Goal: Find specific page/section: Find specific page/section

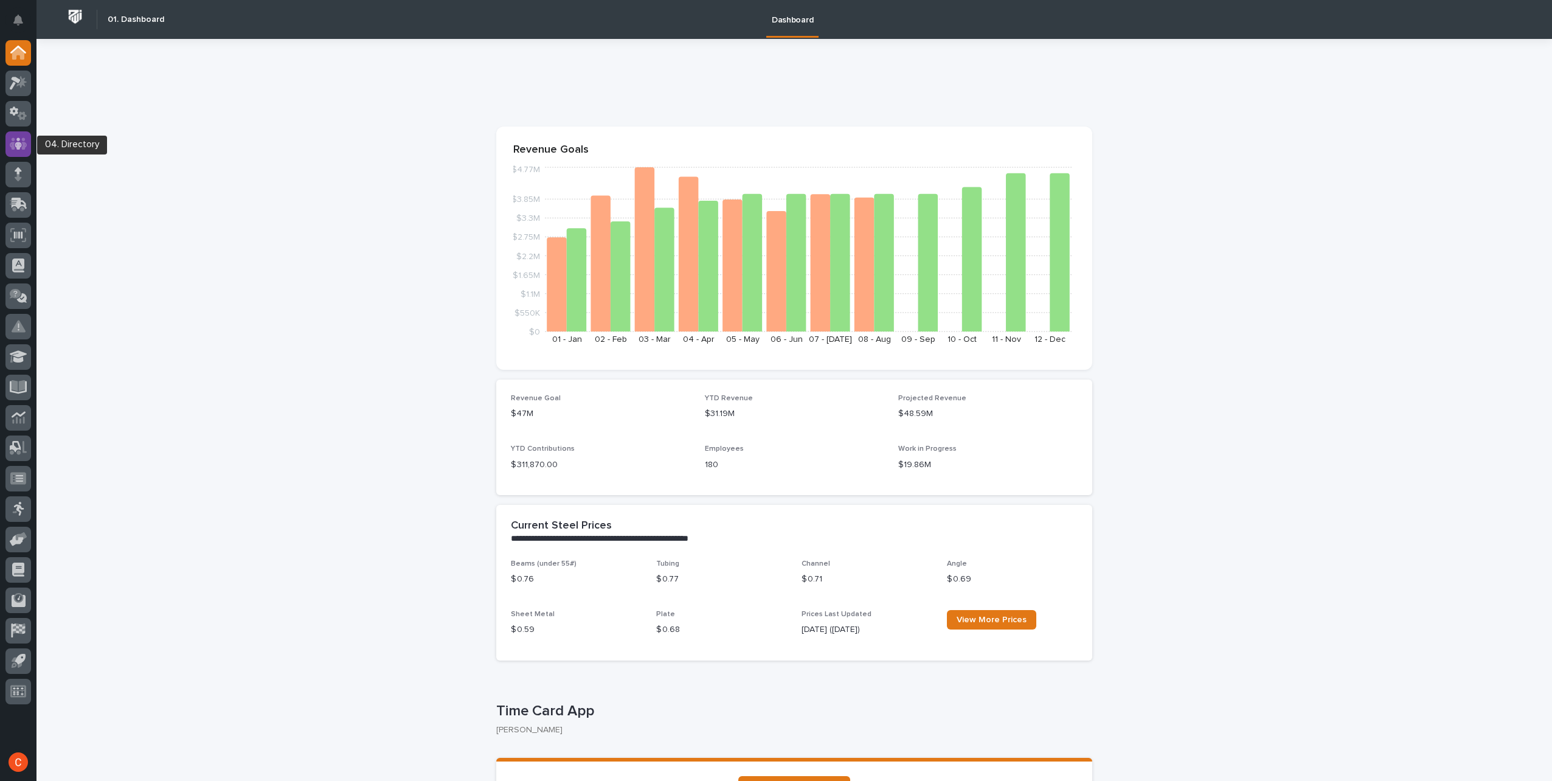
click at [18, 137] on icon at bounding box center [19, 144] width 18 height 14
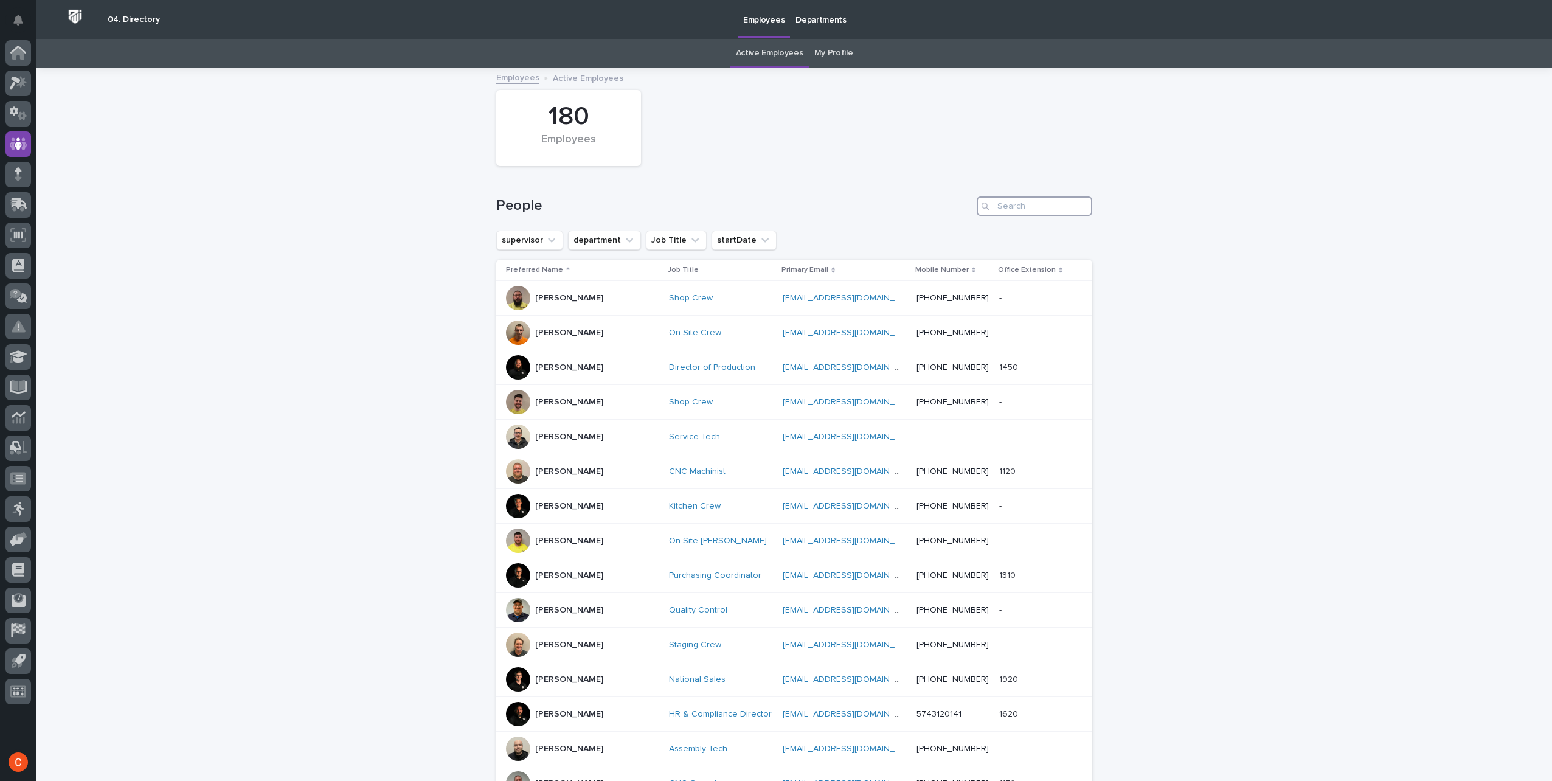
click at [1025, 210] on input "Search" at bounding box center [1034, 205] width 116 height 19
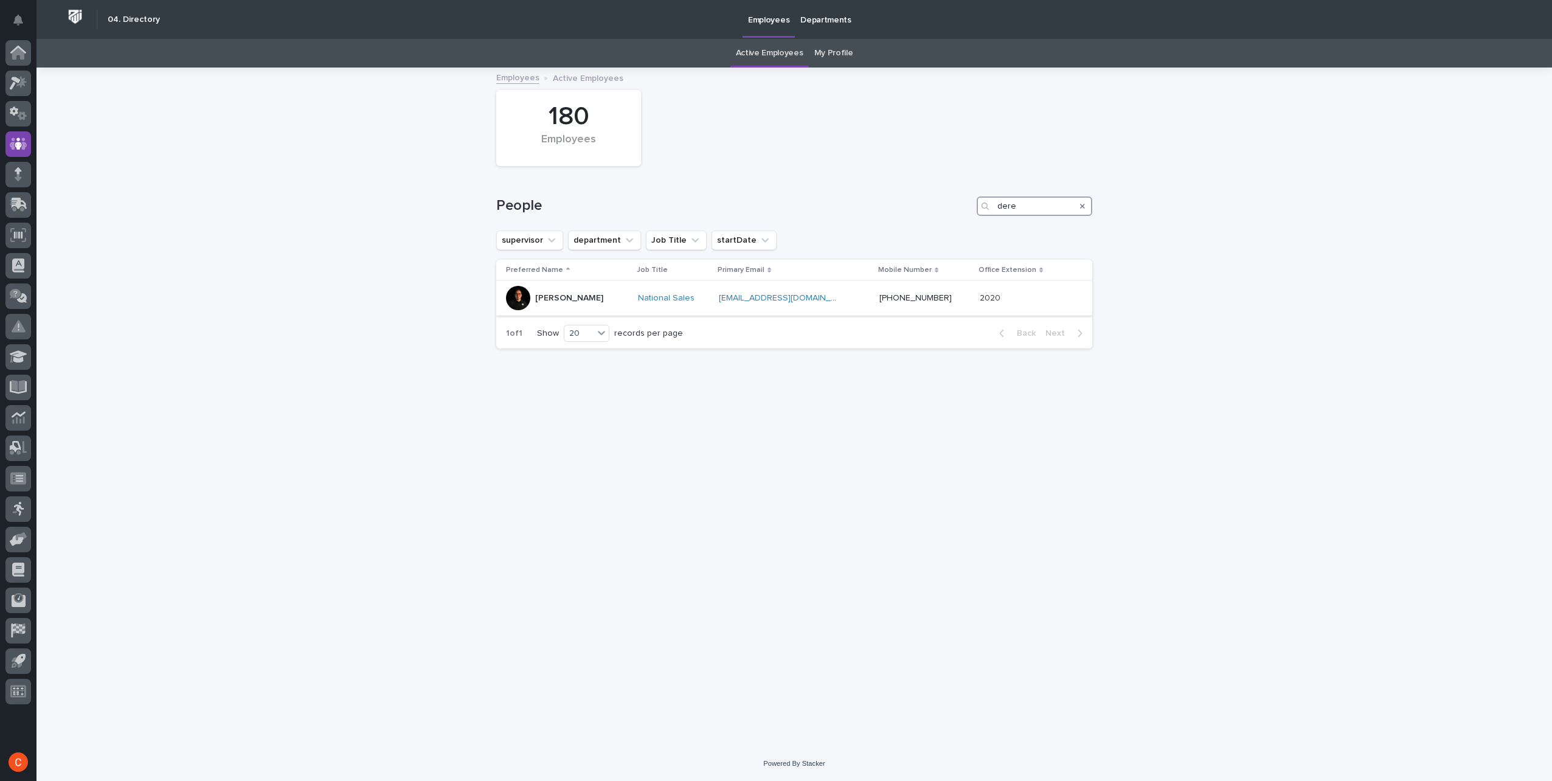
type input "dere"
click at [522, 296] on div at bounding box center [518, 298] width 24 height 24
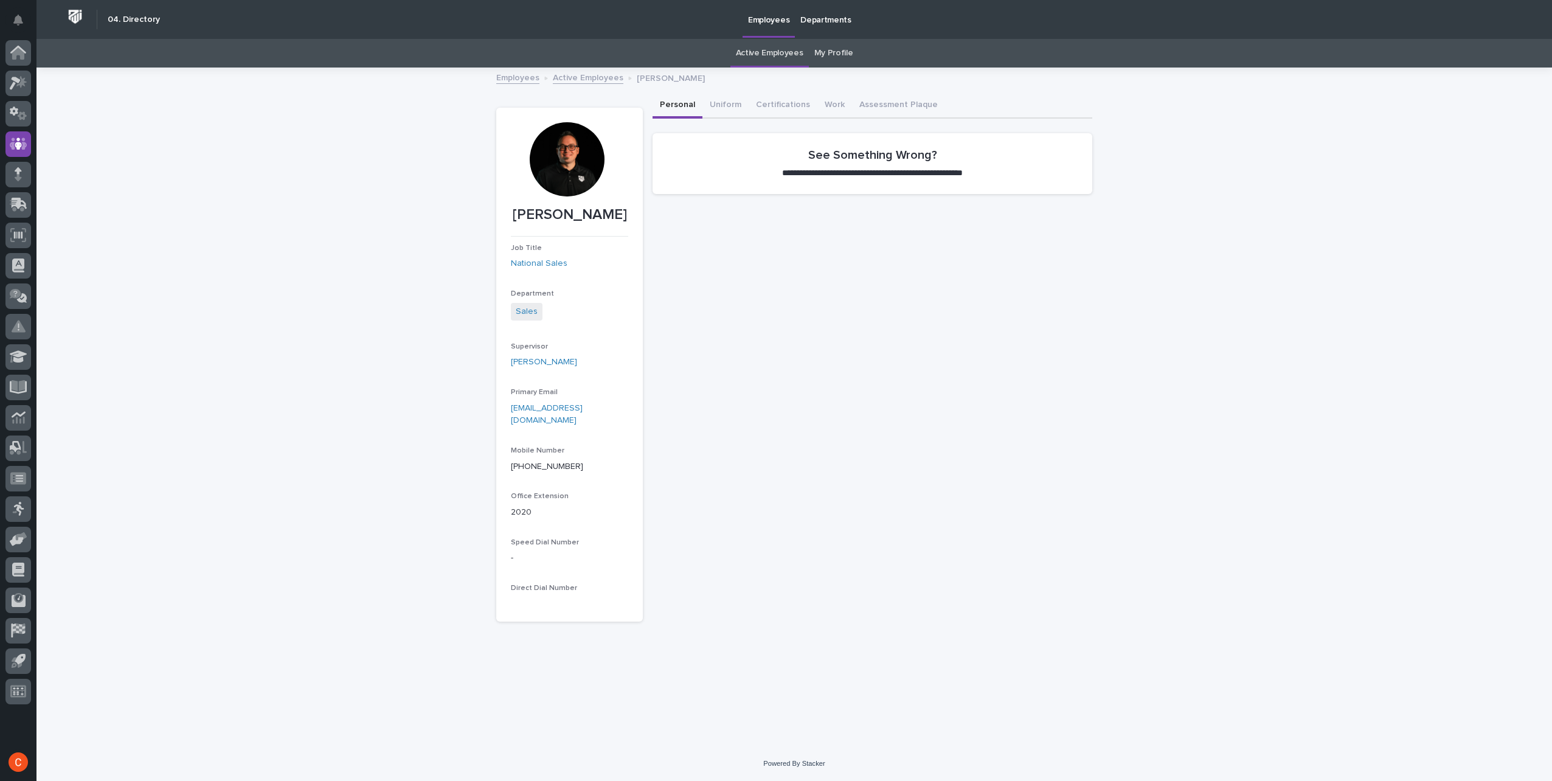
click at [574, 156] on div at bounding box center [567, 159] width 74 height 74
click at [570, 147] on div at bounding box center [567, 159] width 74 height 74
click at [567, 149] on div at bounding box center [567, 159] width 74 height 74
click at [567, 150] on div at bounding box center [567, 159] width 74 height 74
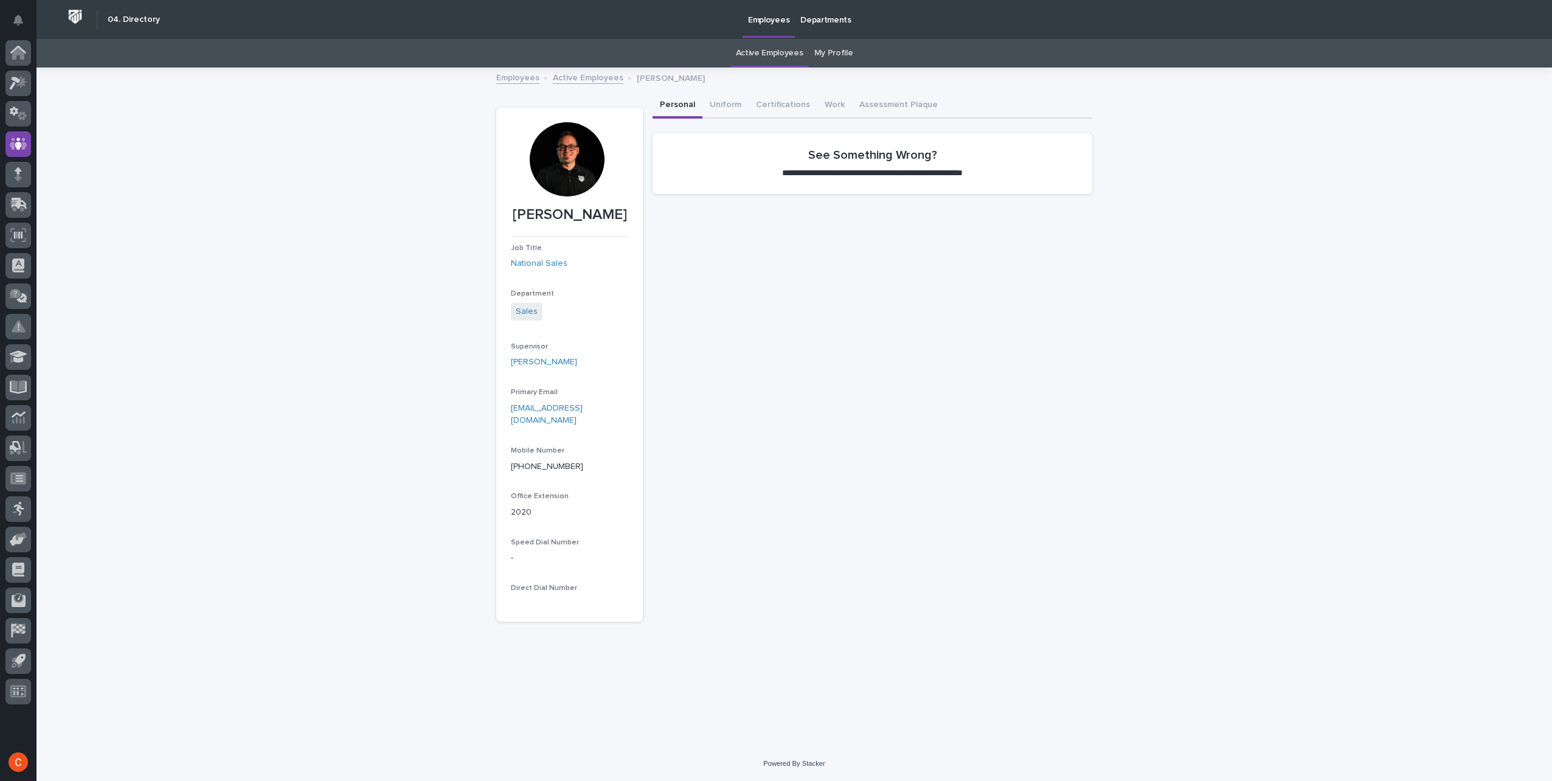
click at [567, 150] on div at bounding box center [567, 159] width 74 height 74
click at [569, 150] on div at bounding box center [567, 159] width 74 height 74
click at [518, 77] on link "Employees" at bounding box center [517, 77] width 43 height 14
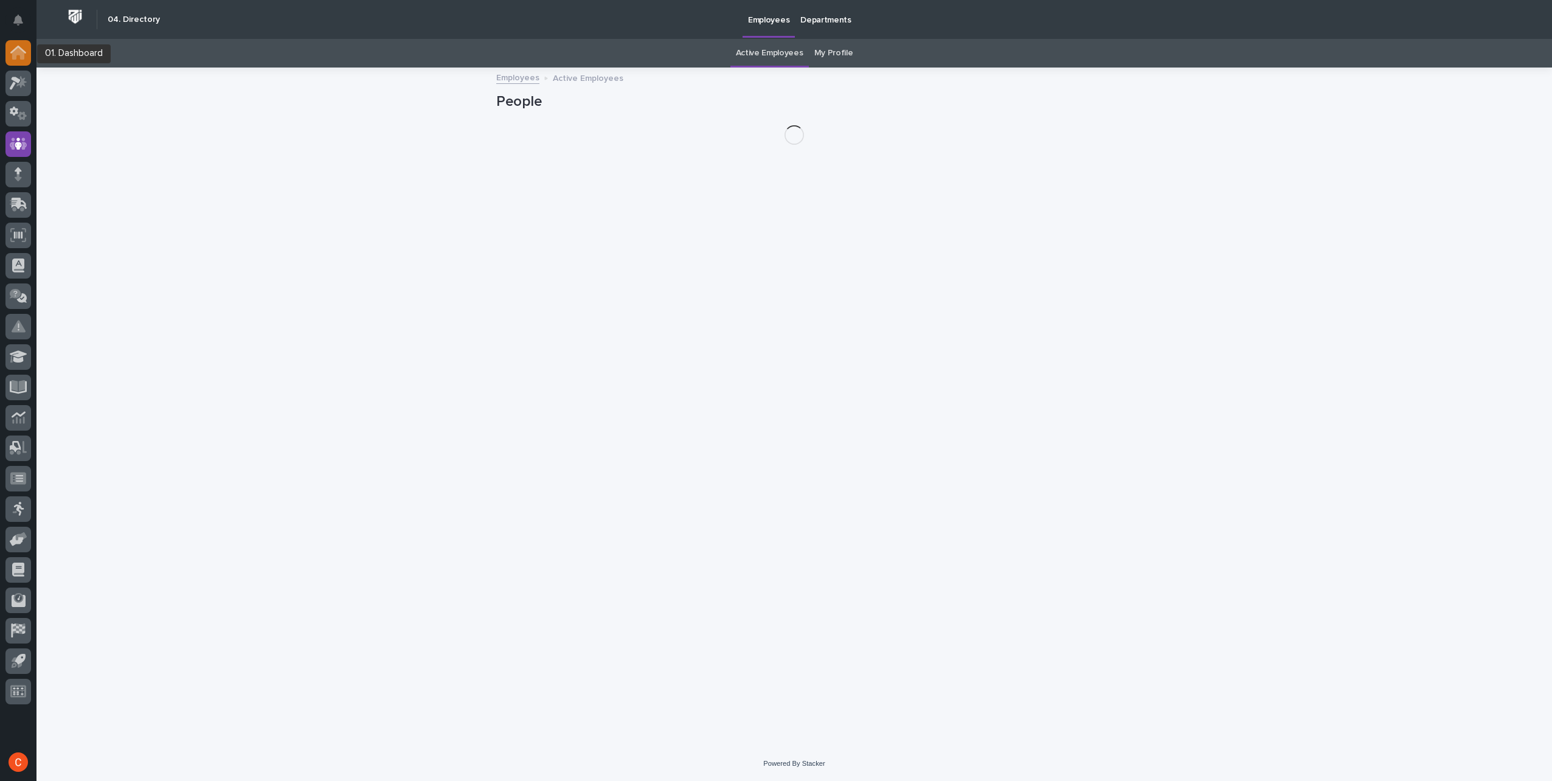
click at [21, 57] on icon at bounding box center [18, 53] width 12 height 12
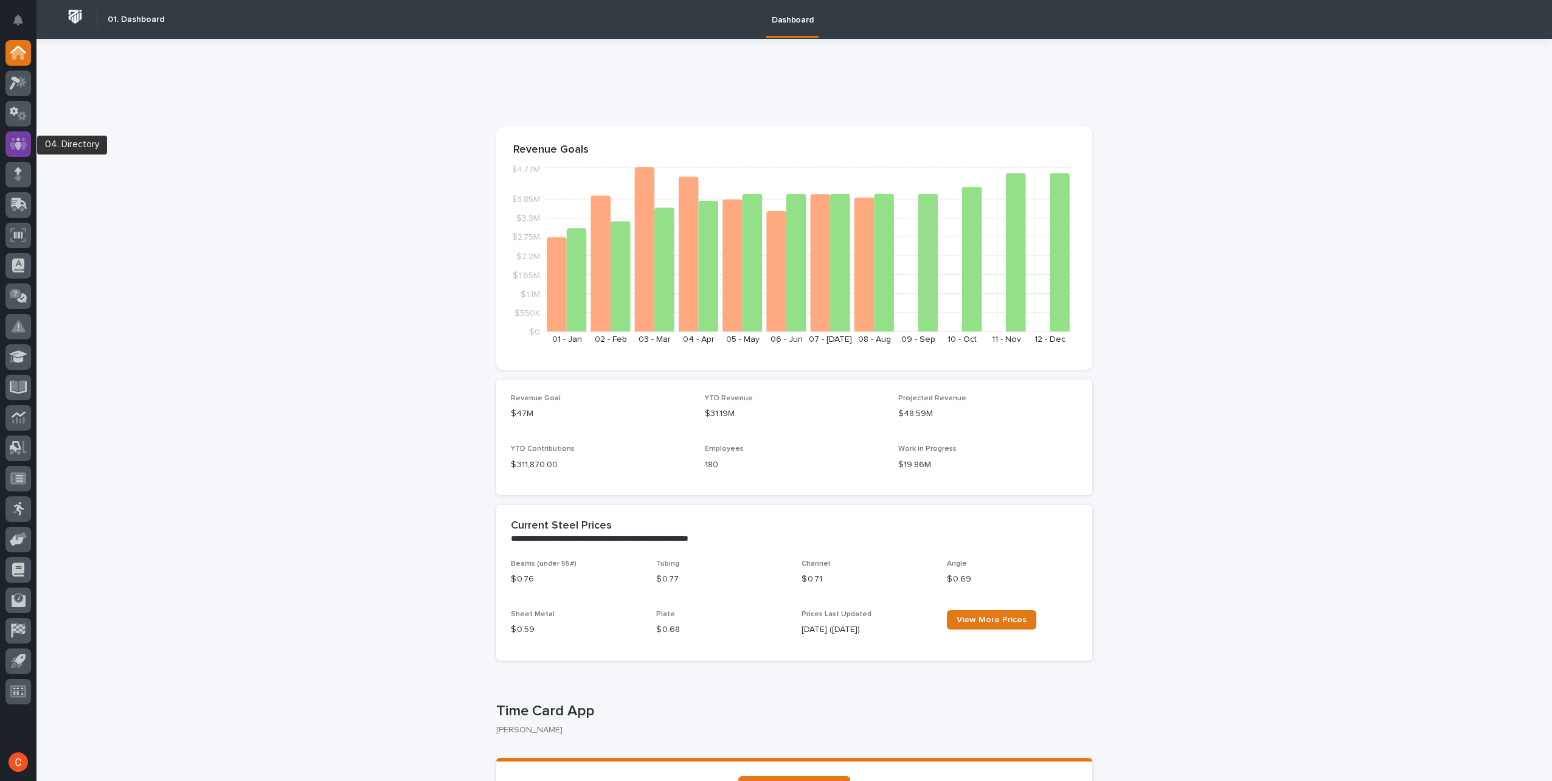
click at [15, 140] on icon at bounding box center [19, 144] width 18 height 14
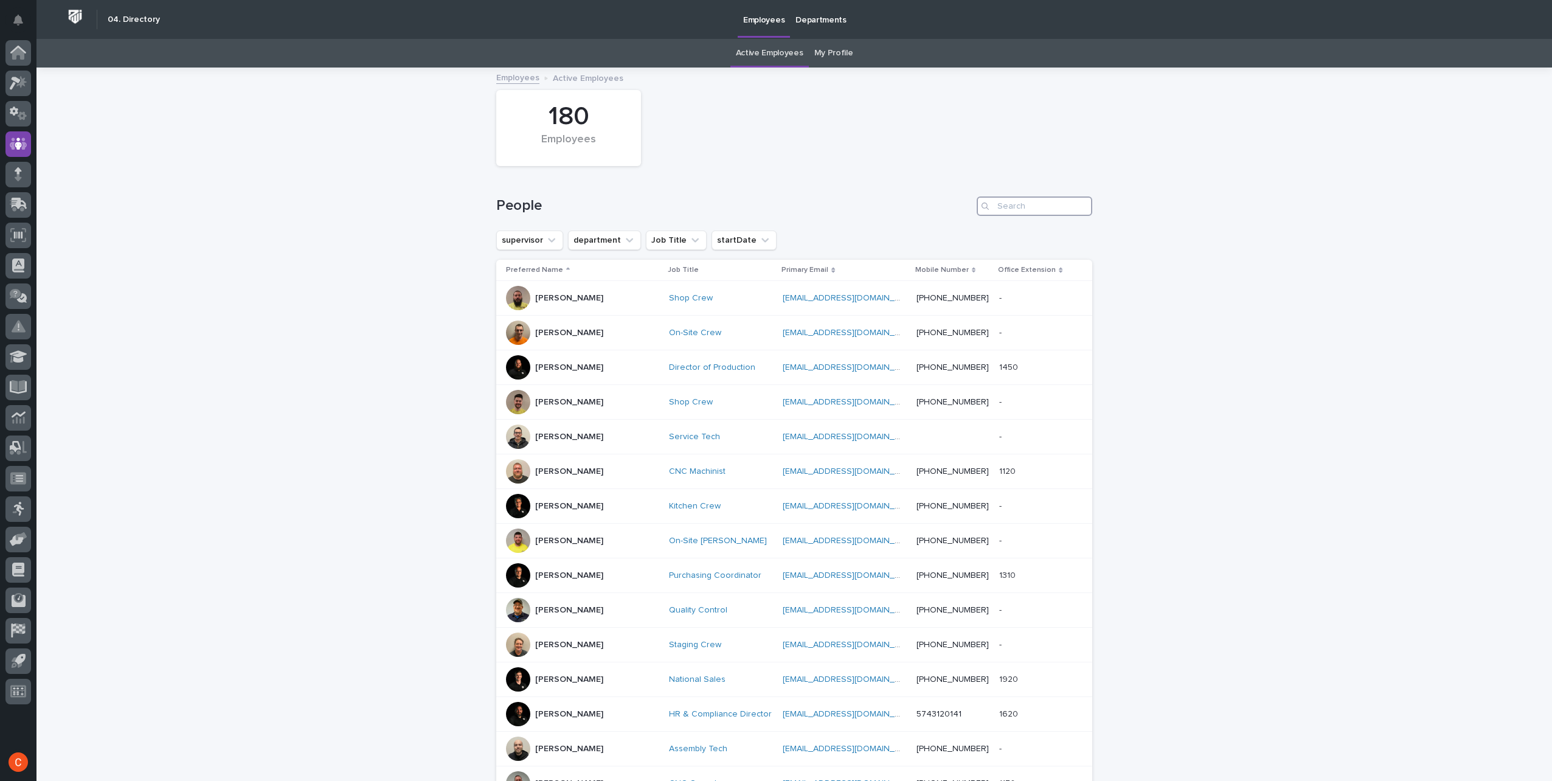
click at [993, 201] on input "Search" at bounding box center [1034, 205] width 116 height 19
type input "s"
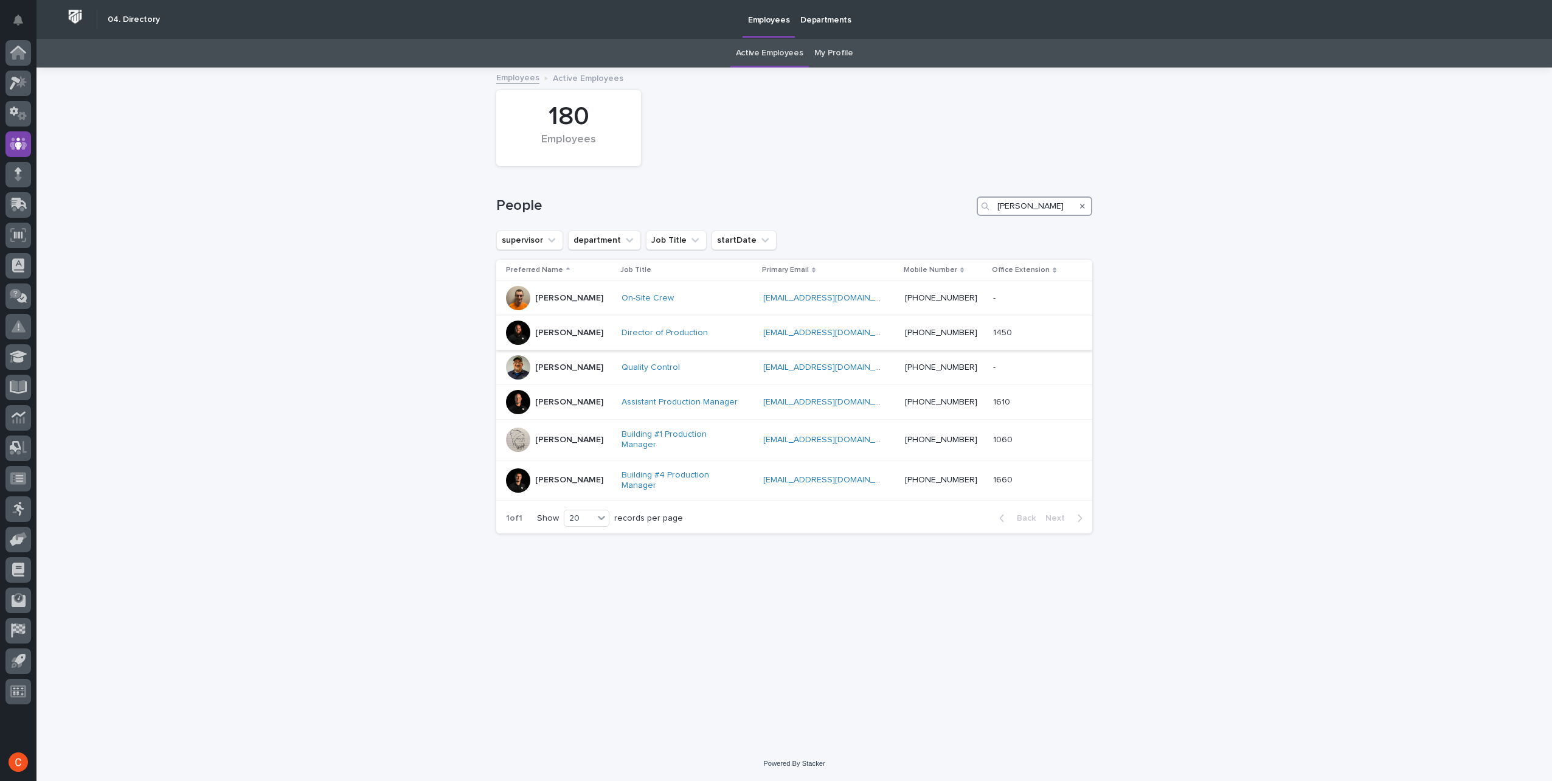
type input "[PERSON_NAME]"
click at [522, 327] on div at bounding box center [518, 332] width 24 height 24
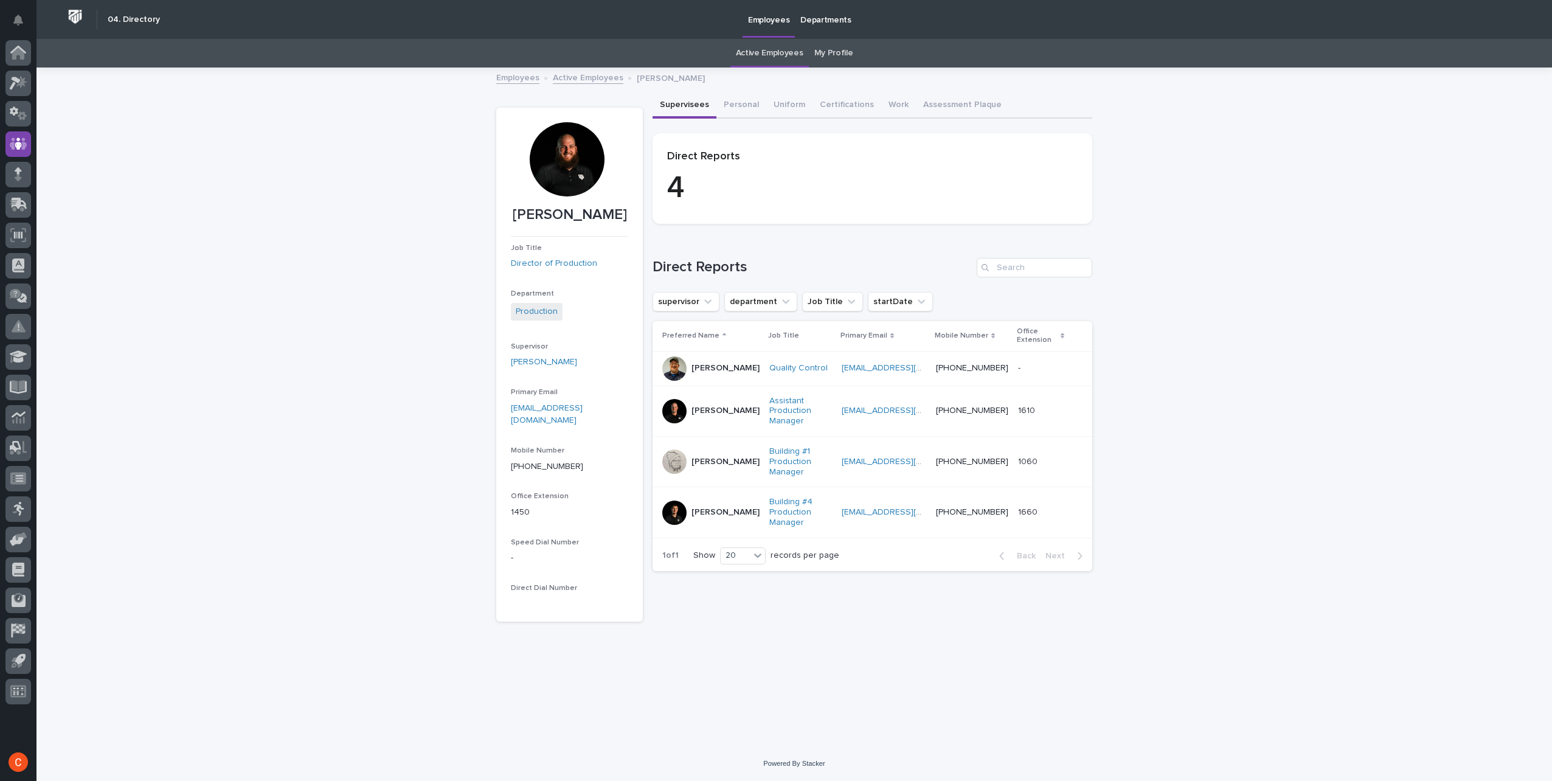
click at [565, 159] on div at bounding box center [567, 159] width 74 height 74
click at [562, 161] on div at bounding box center [567, 159] width 74 height 74
click at [730, 107] on button "Personal" at bounding box center [741, 106] width 50 height 26
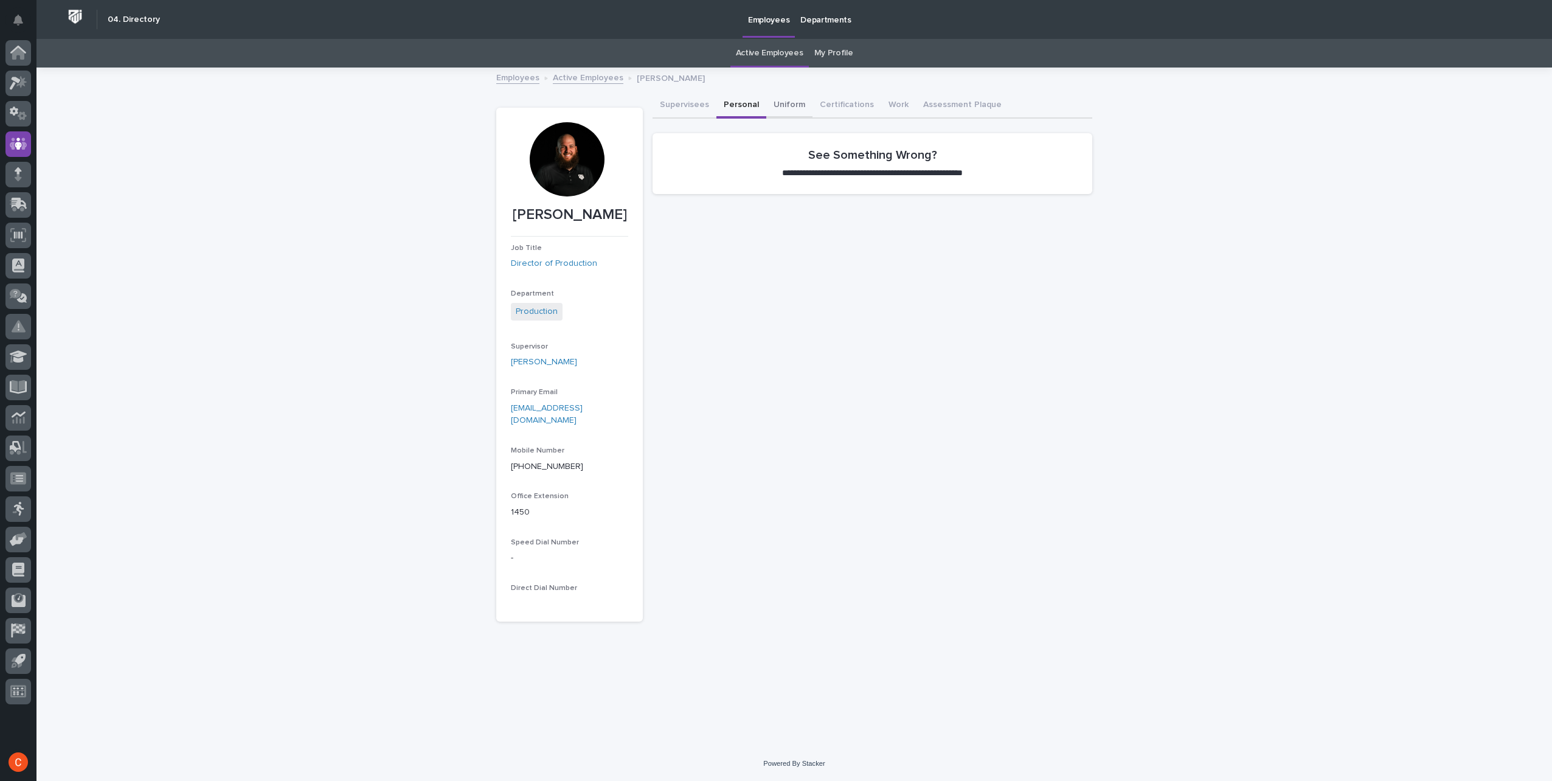
click at [788, 106] on button "Uniform" at bounding box center [789, 106] width 46 height 26
click at [840, 103] on button "Certifications" at bounding box center [846, 106] width 69 height 26
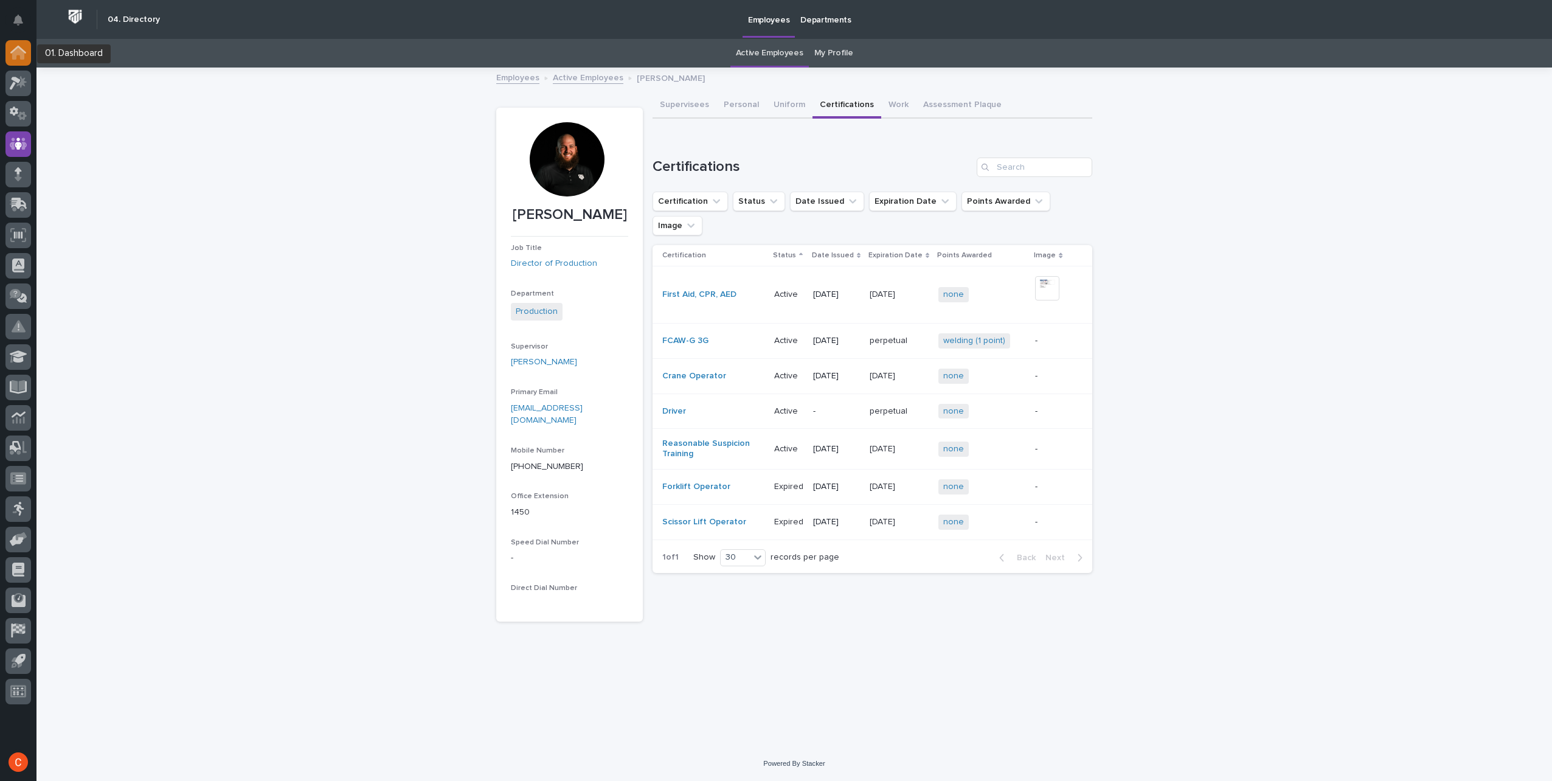
click at [23, 50] on icon at bounding box center [18, 50] width 16 height 8
